Goal: Task Accomplishment & Management: Use online tool/utility

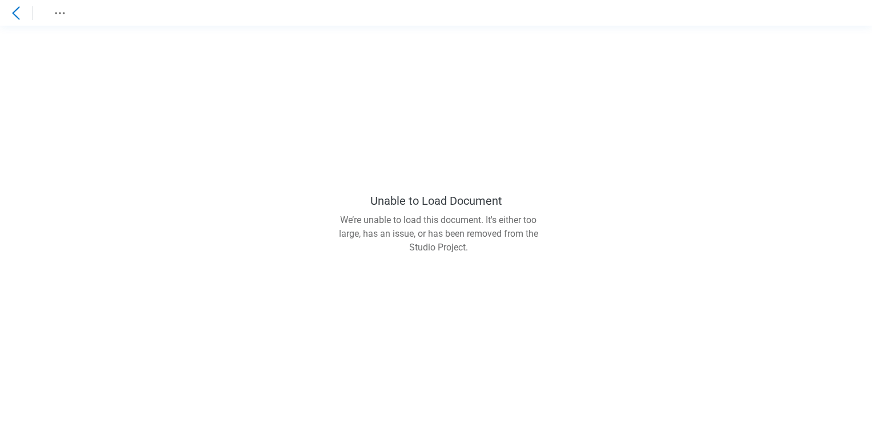
click at [13, 5] on div at bounding box center [16, 13] width 18 height 18
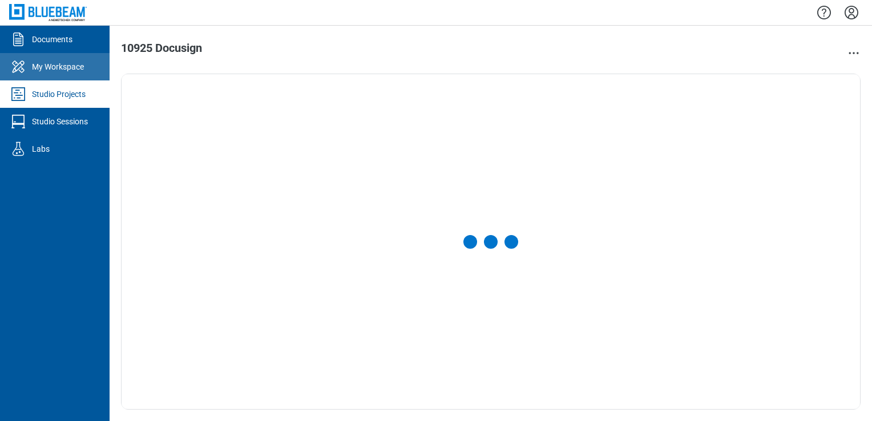
click at [75, 74] on link "My Workspace" at bounding box center [55, 66] width 110 height 27
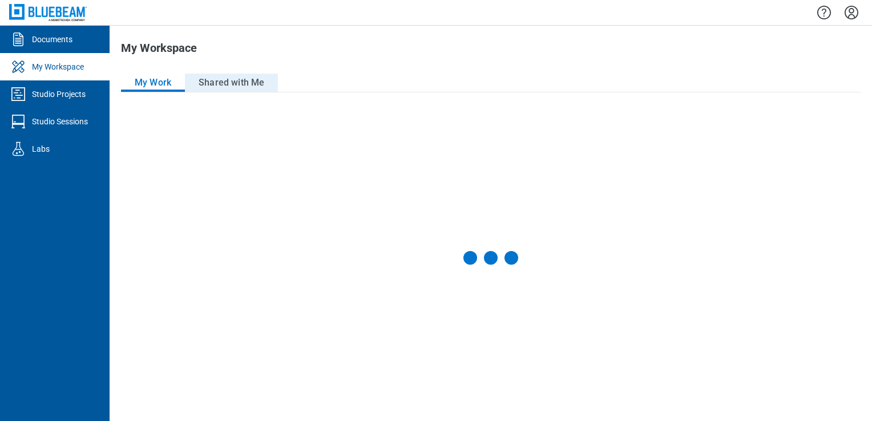
click at [248, 85] on button "Shared with Me" at bounding box center [231, 83] width 93 height 18
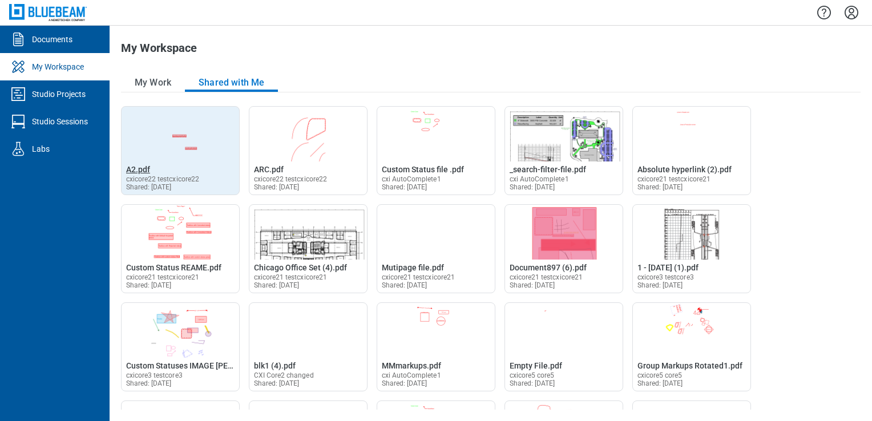
click at [142, 172] on span "A2.pdf" at bounding box center [138, 169] width 24 height 9
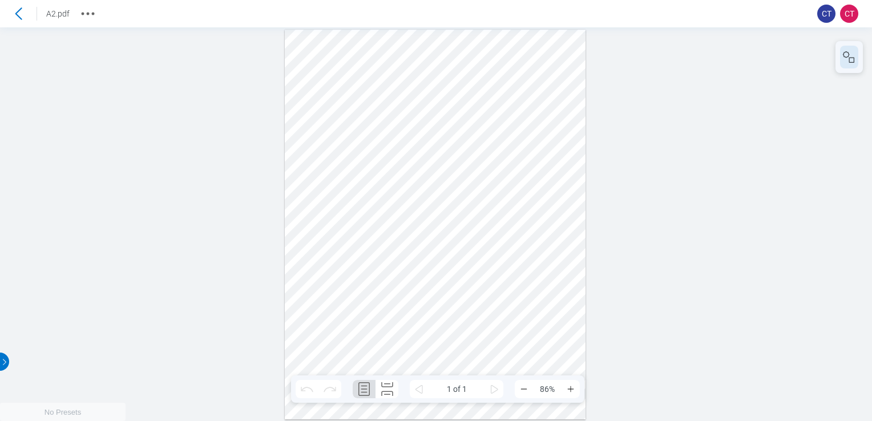
click at [845, 56] on icon "button" at bounding box center [849, 57] width 14 height 14
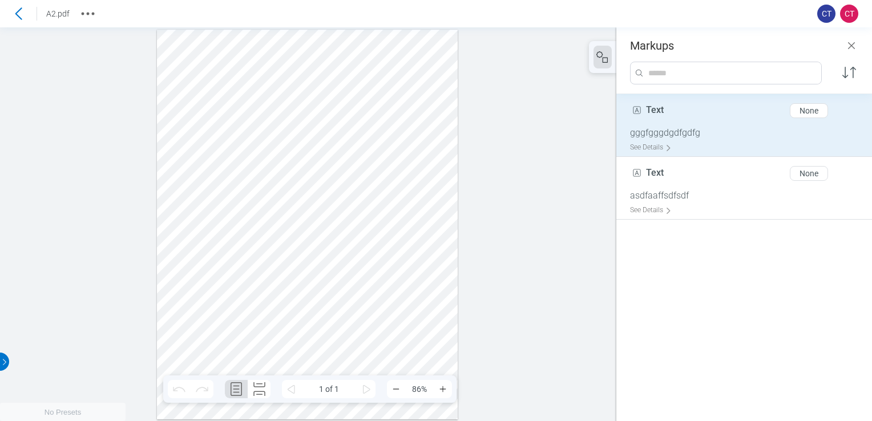
click at [818, 104] on button "None" at bounding box center [809, 110] width 38 height 15
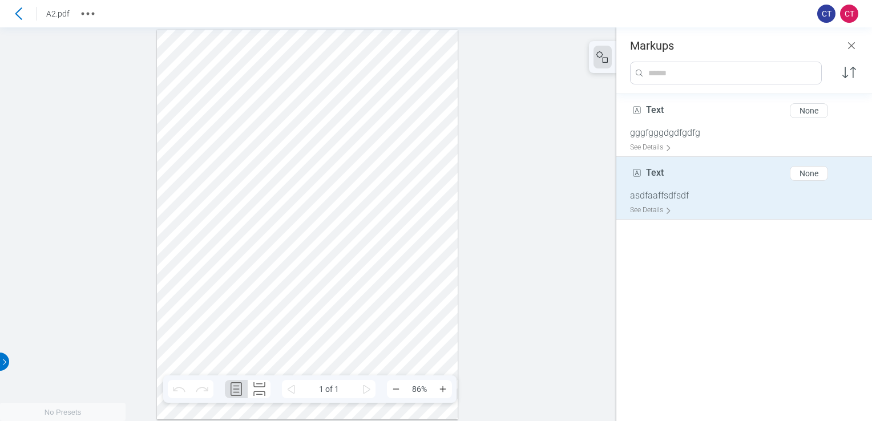
click at [803, 176] on div "None" at bounding box center [808, 173] width 19 height 9
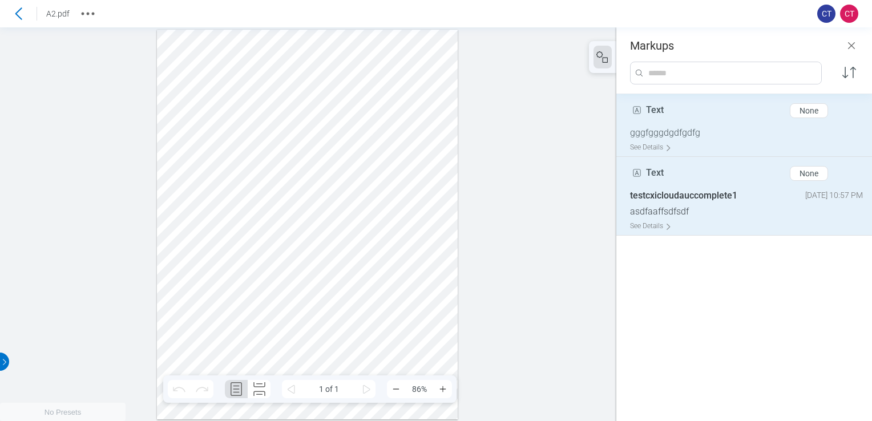
click at [801, 106] on div "None" at bounding box center [808, 110] width 19 height 9
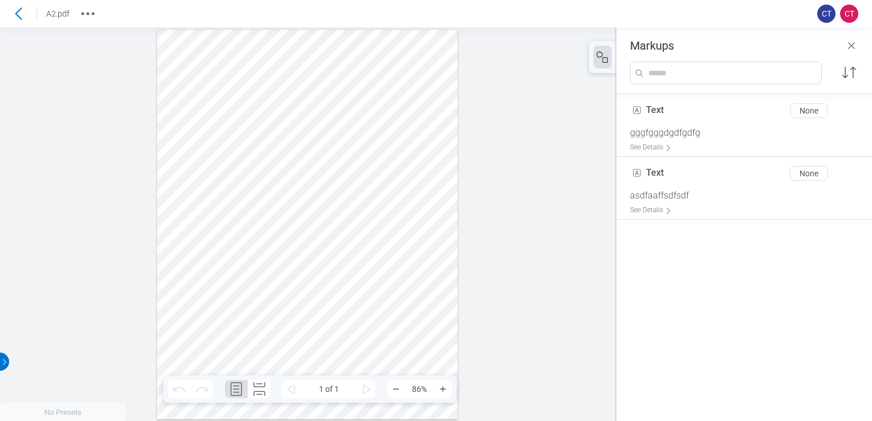
drag, startPoint x: 432, startPoint y: 92, endPoint x: 313, endPoint y: 160, distance: 137.5
click at [433, 92] on div at bounding box center [307, 225] width 301 height 390
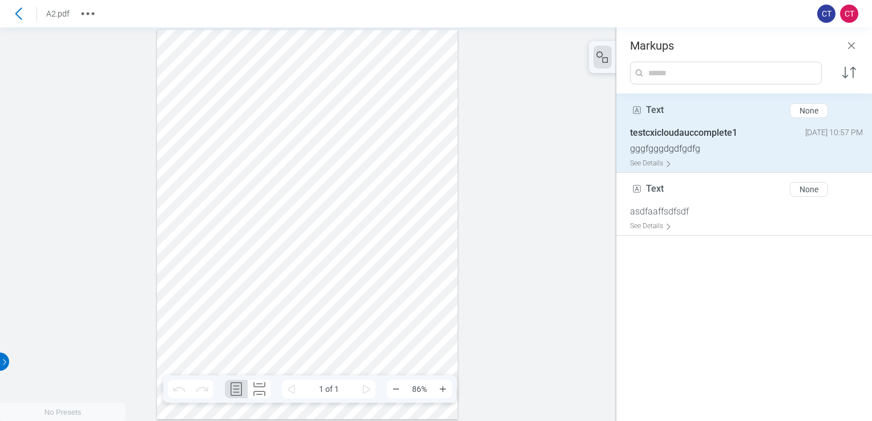
click at [278, 159] on div at bounding box center [307, 225] width 301 height 390
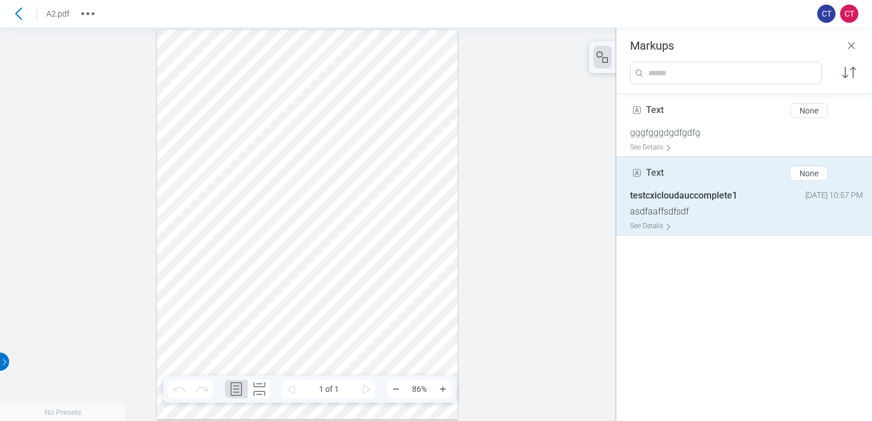
click at [364, 213] on div at bounding box center [307, 225] width 301 height 390
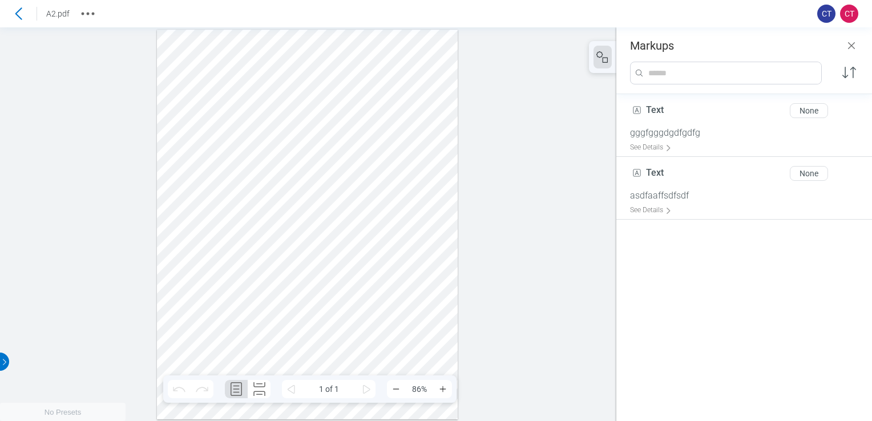
click at [386, 160] on div at bounding box center [307, 225] width 301 height 390
